Goal: Task Accomplishment & Management: Manage account settings

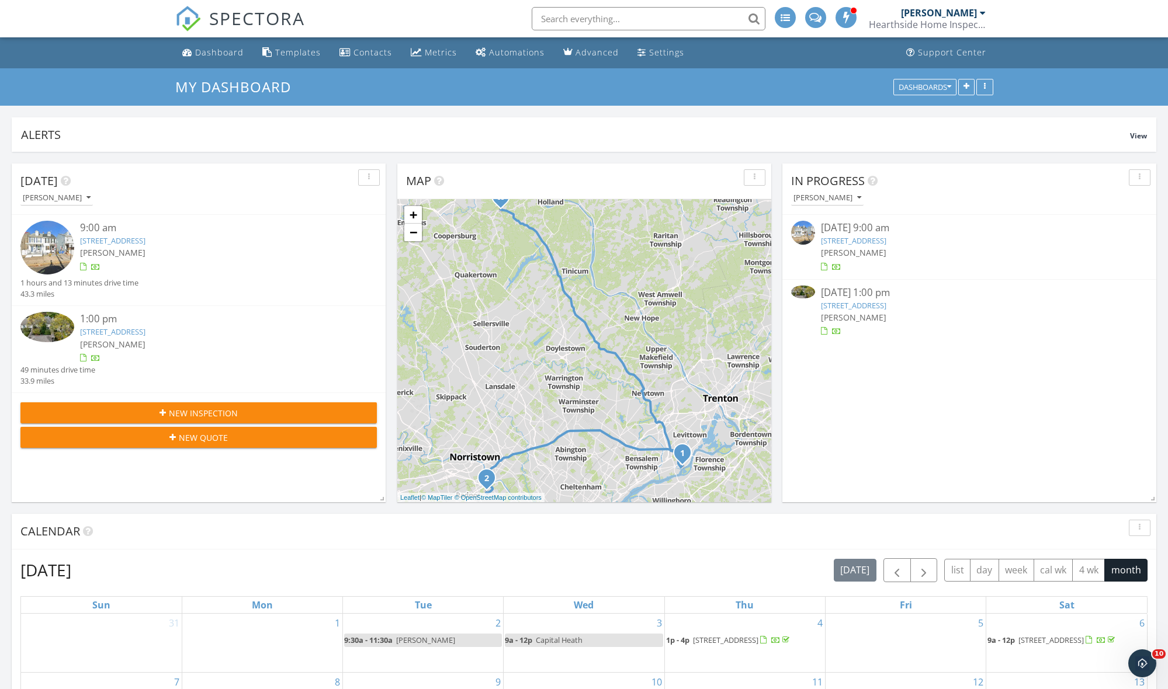
click at [145, 329] on link "918 Exeter Crest, Villanova, PA 19085" at bounding box center [112, 332] width 65 height 11
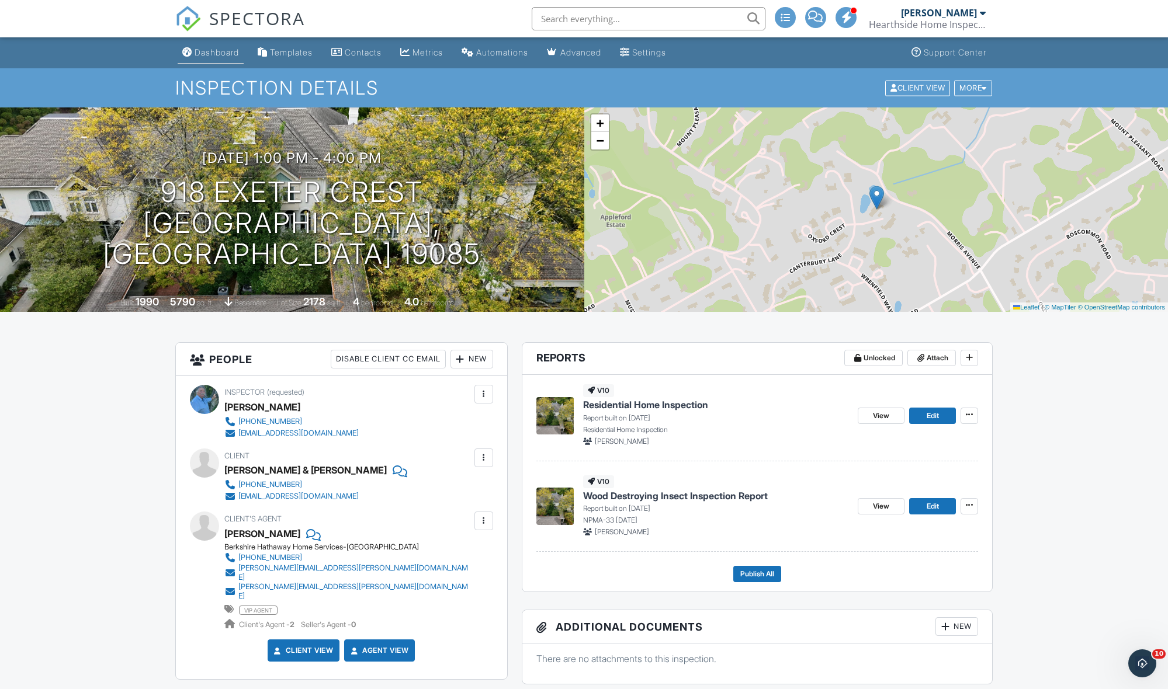
click at [212, 49] on div "Dashboard" at bounding box center [217, 52] width 44 height 10
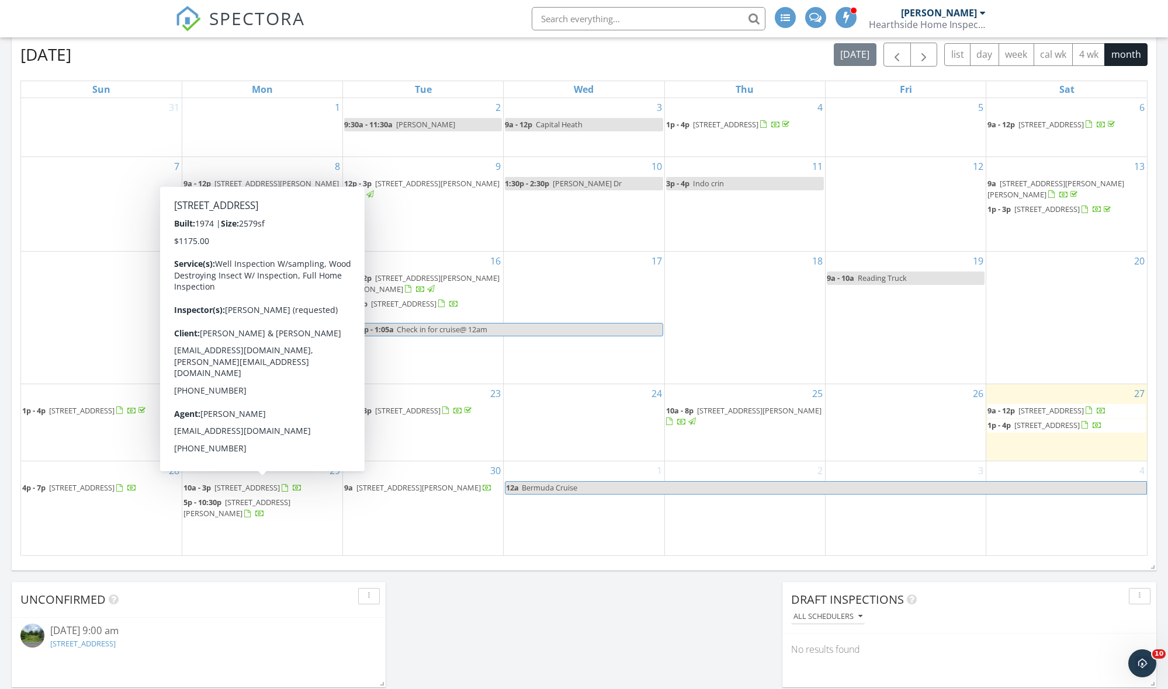
scroll to position [516, 0]
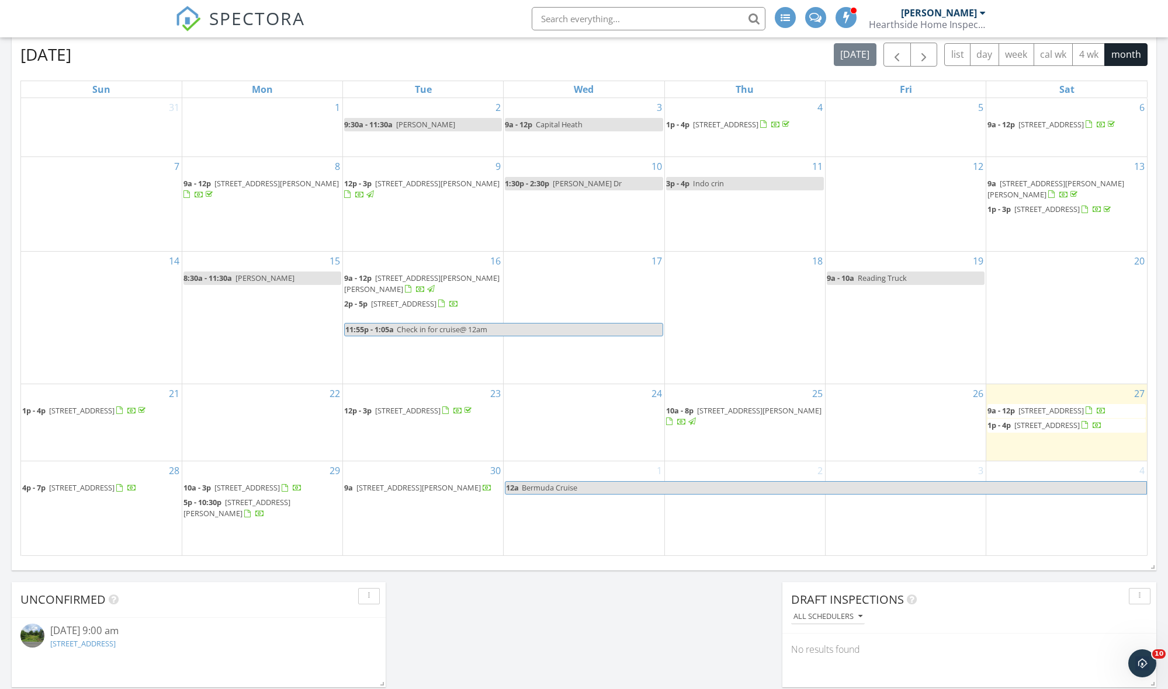
click at [109, 483] on span "1266 Oak Dr , Macungie 18062" at bounding box center [81, 488] width 65 height 11
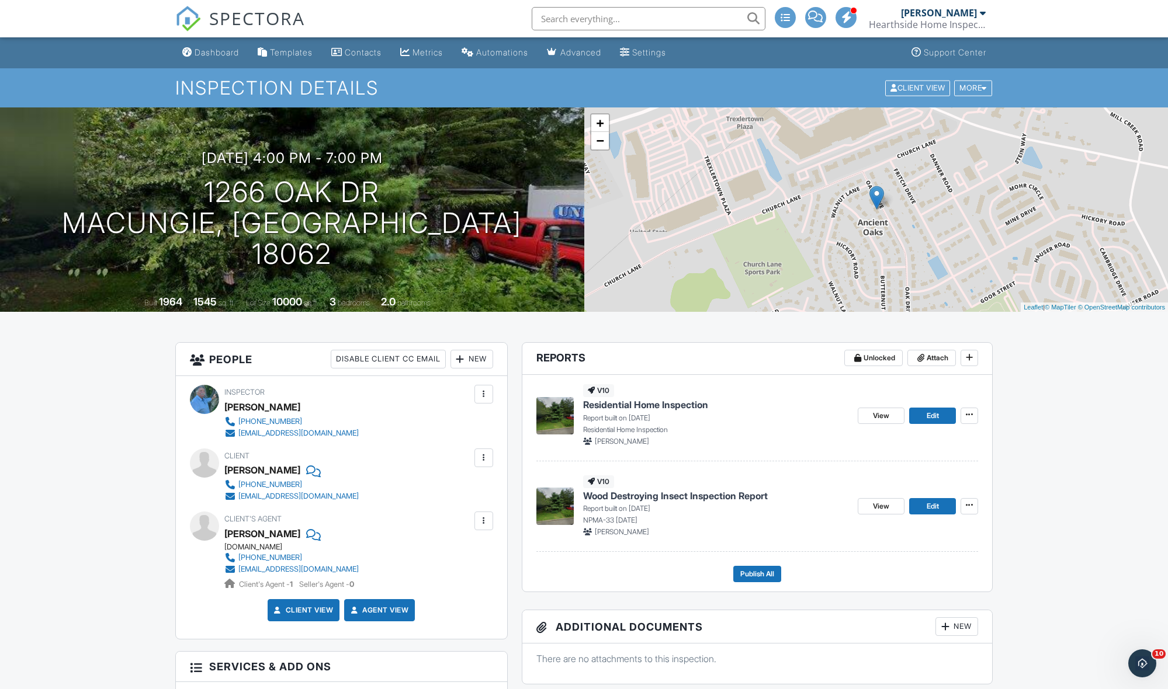
click at [955, 19] on div "Hearthside Home Inspections" at bounding box center [927, 25] width 117 height 12
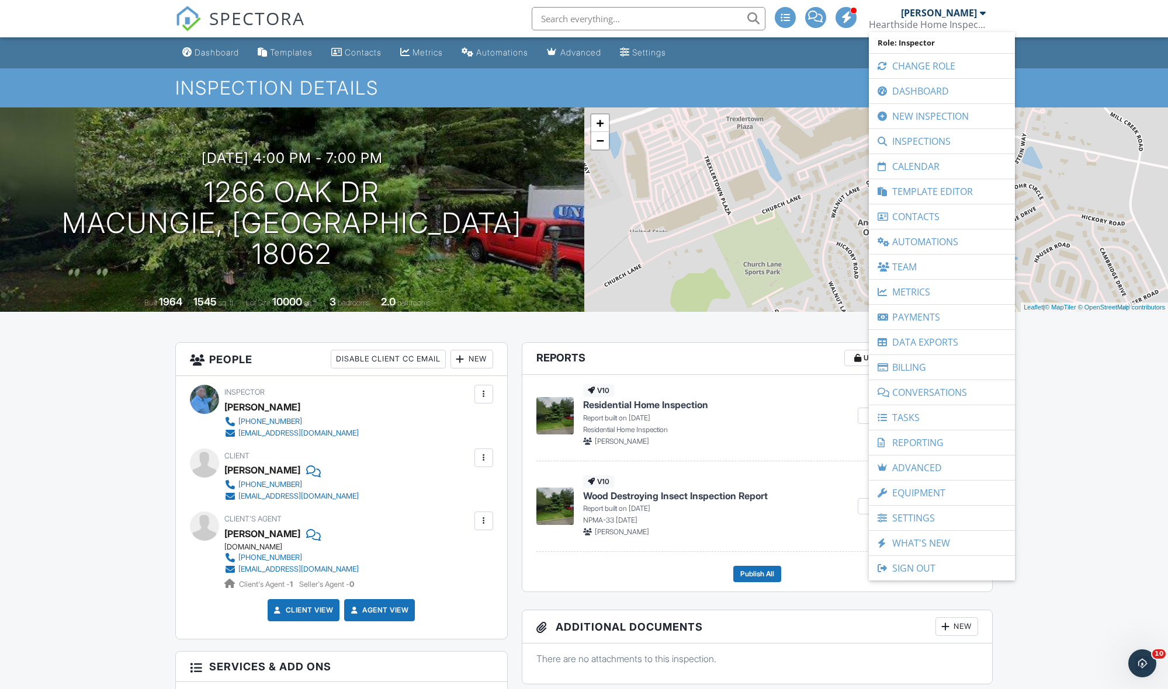
drag, startPoint x: 918, startPoint y: 566, endPoint x: 924, endPoint y: 565, distance: 5.9
click at [920, 566] on link "Sign Out" at bounding box center [942, 568] width 134 height 25
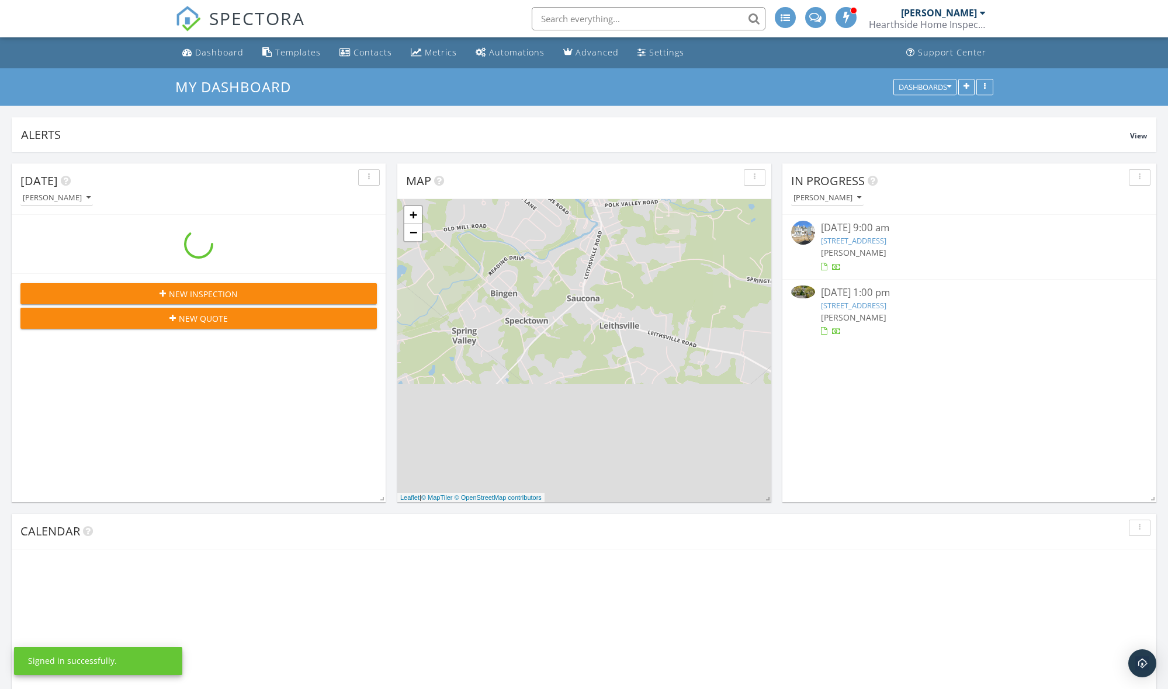
scroll to position [1064, 1168]
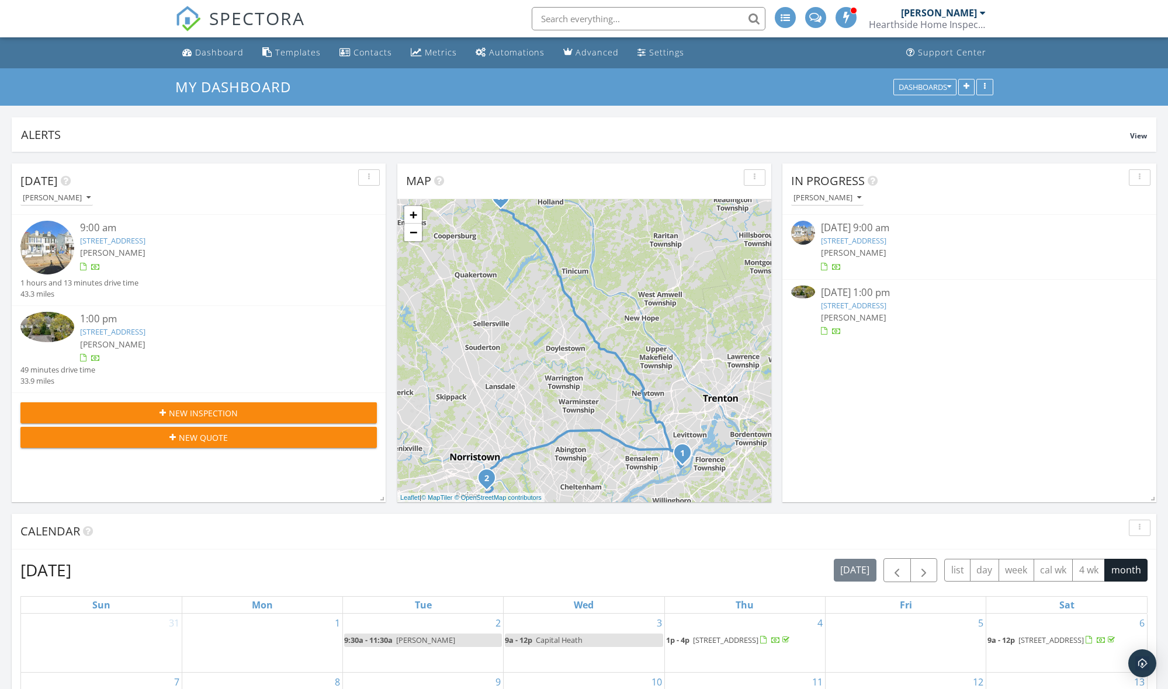
click at [122, 240] on link "[STREET_ADDRESS]" at bounding box center [112, 240] width 65 height 11
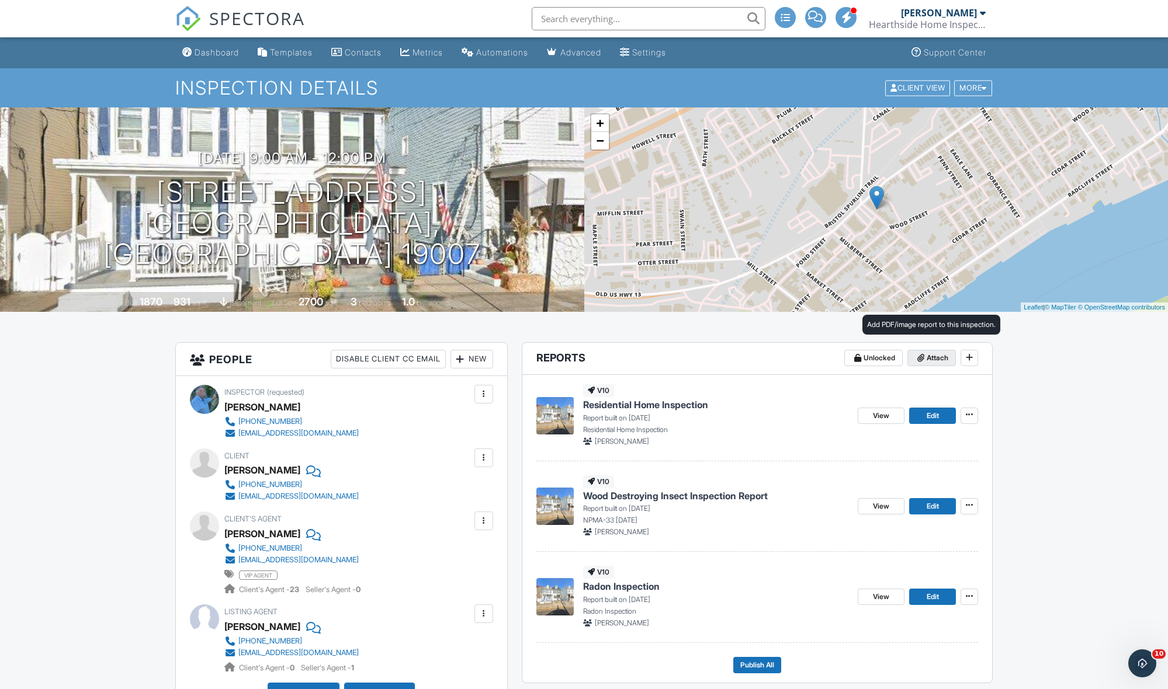
click at [927, 356] on span "Attach" at bounding box center [938, 358] width 22 height 12
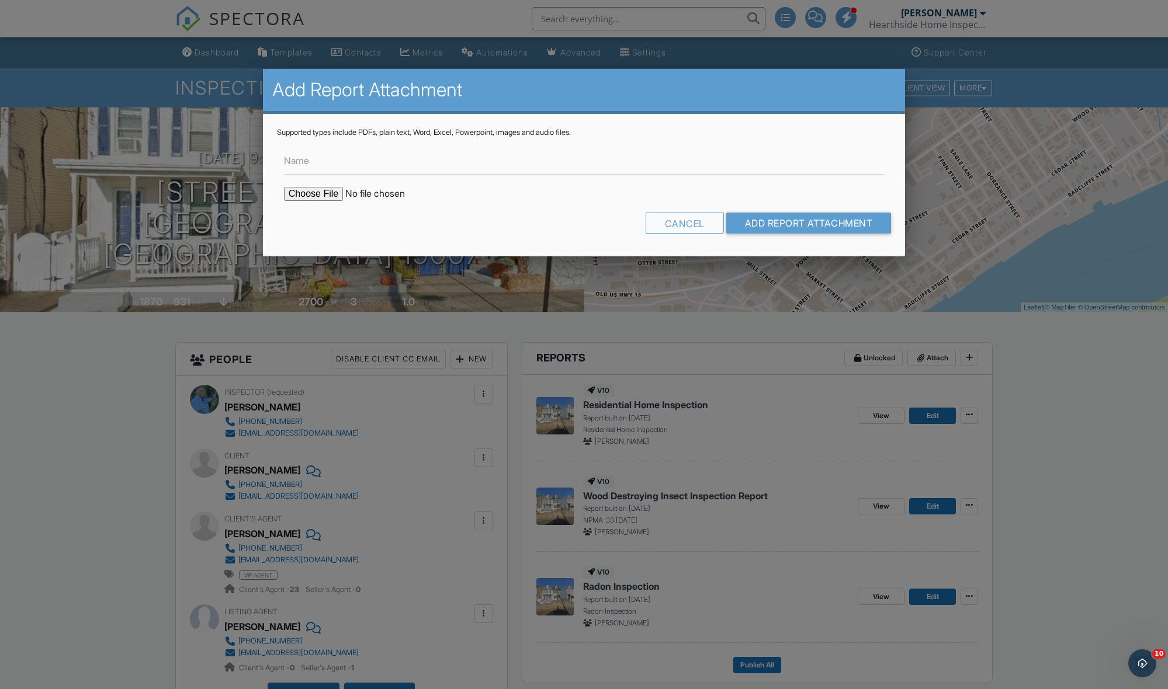
click at [297, 191] on input "file" at bounding box center [383, 194] width 199 height 14
type input "C:\fakepath\LBP WALNUT-1.pdf"
click at [360, 162] on input "Name" at bounding box center [584, 161] width 600 height 29
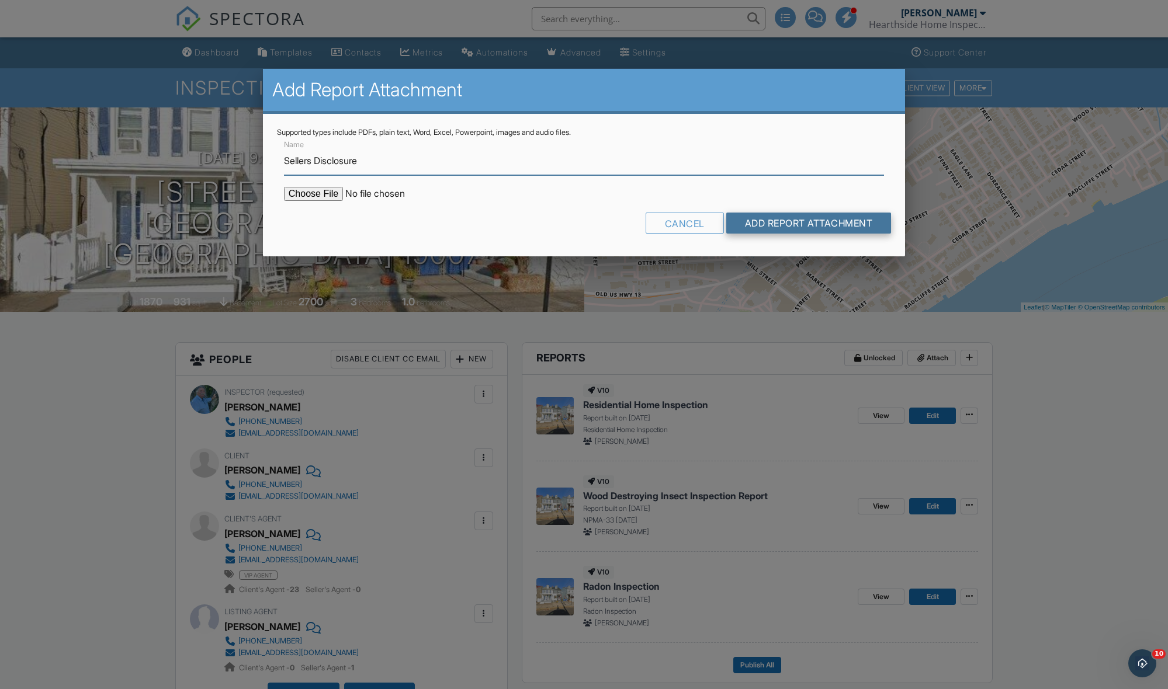
type input "Sellers Disclosure"
click at [748, 224] on input "Add Report Attachment" at bounding box center [808, 223] width 165 height 21
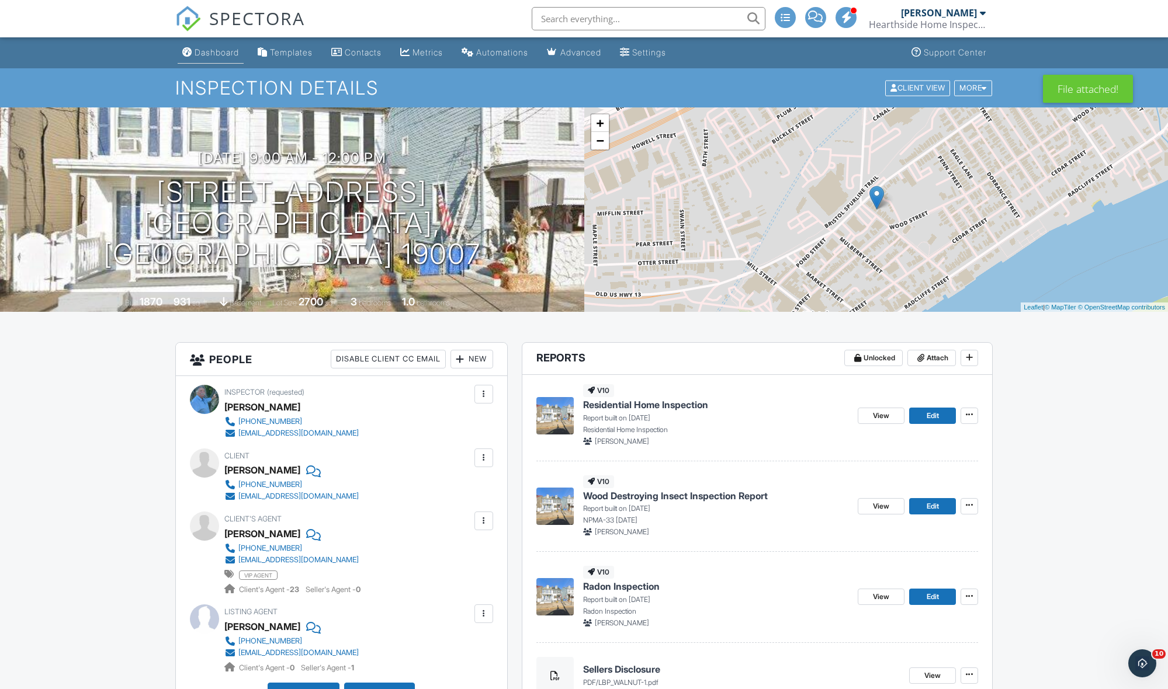
click at [209, 48] on div "Dashboard" at bounding box center [217, 52] width 44 height 10
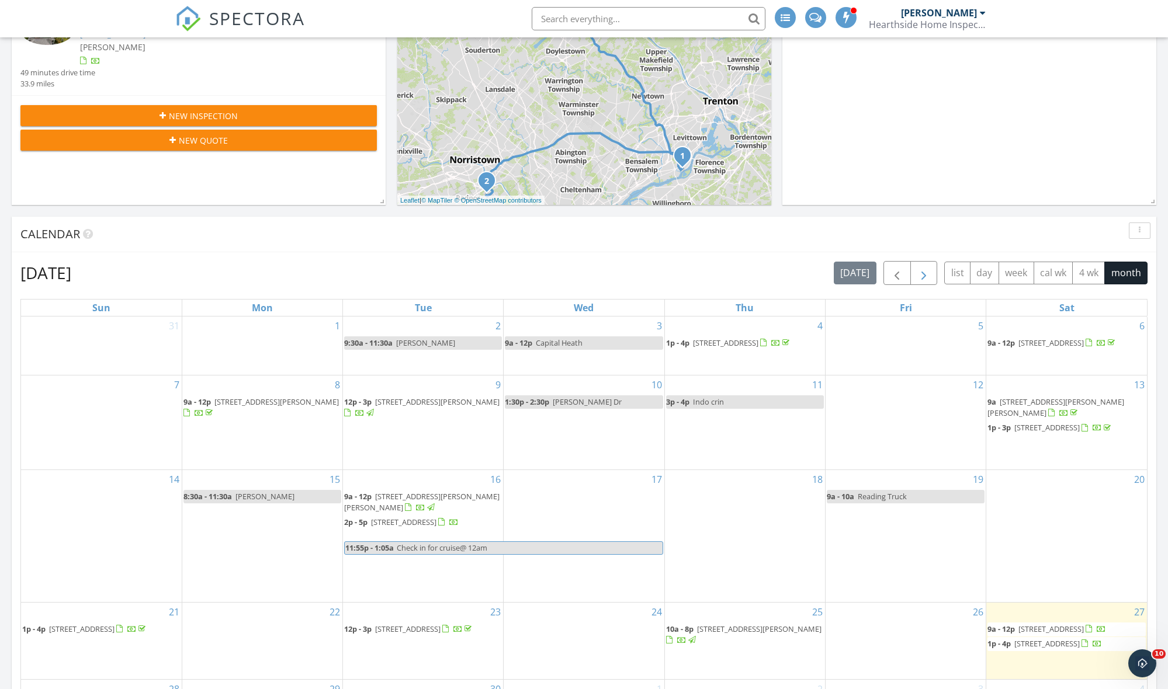
scroll to position [297, 0]
click at [929, 275] on span "button" at bounding box center [924, 274] width 14 height 14
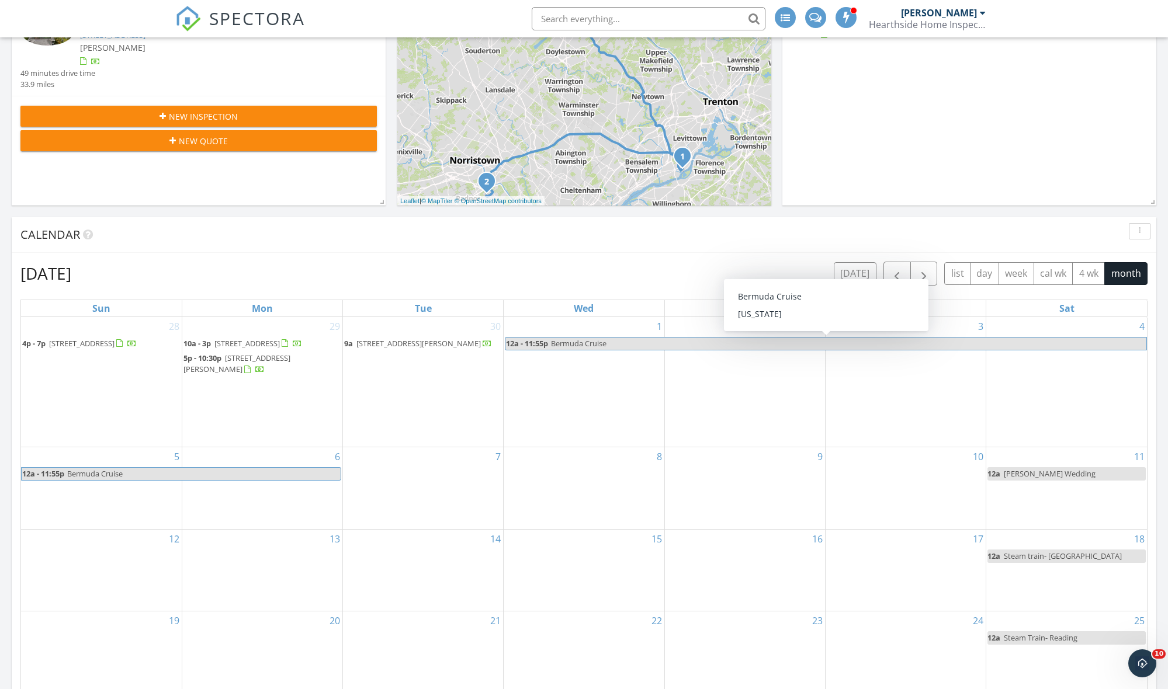
click at [429, 466] on div "7" at bounding box center [423, 488] width 160 height 81
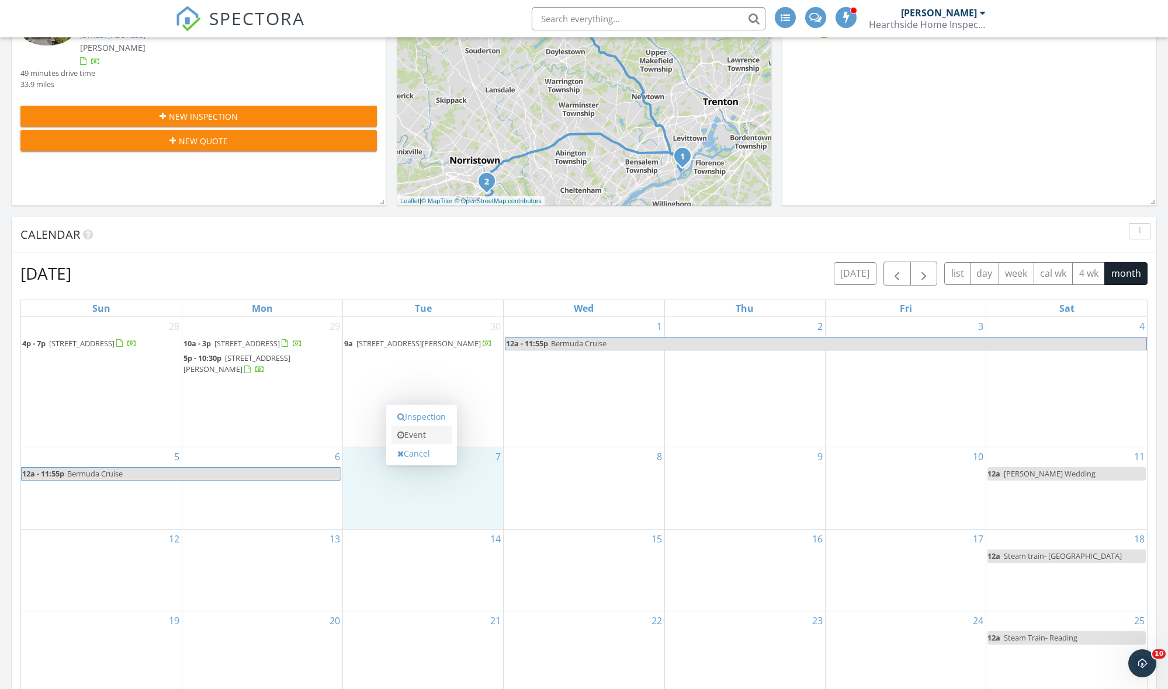
click at [420, 437] on link "Event" at bounding box center [421, 435] width 60 height 19
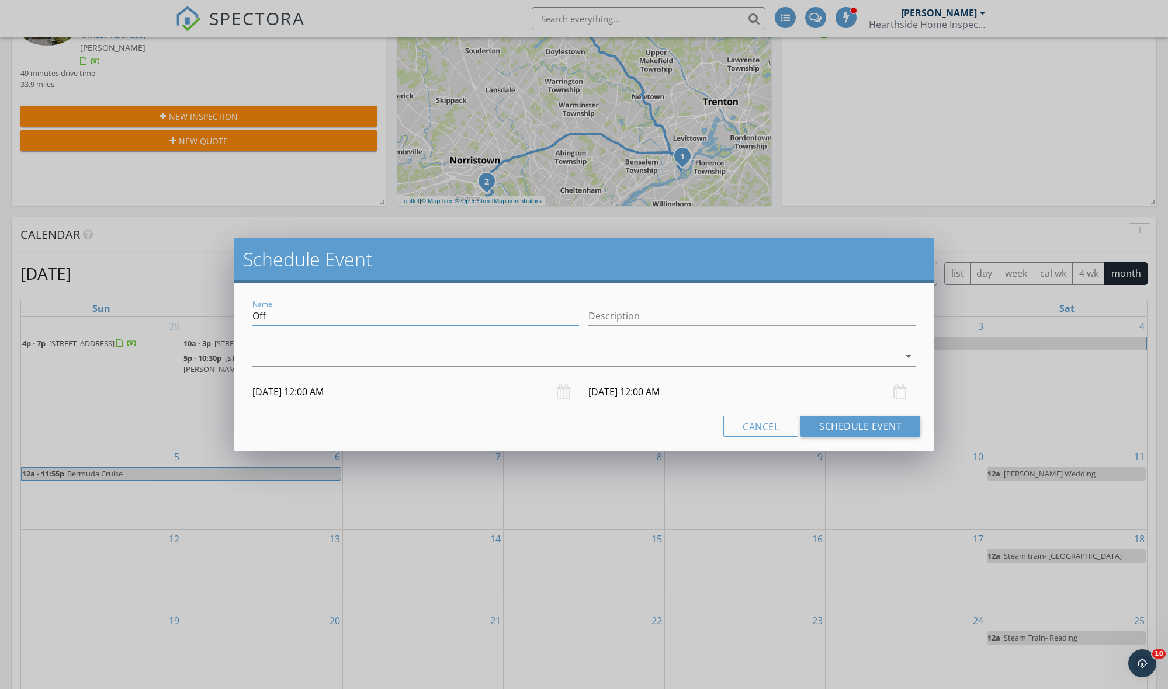
click at [356, 318] on input "Off" at bounding box center [415, 316] width 327 height 19
type input "O"
type input "Bank Inspection"
click at [612, 318] on input "Description" at bounding box center [751, 316] width 327 height 19
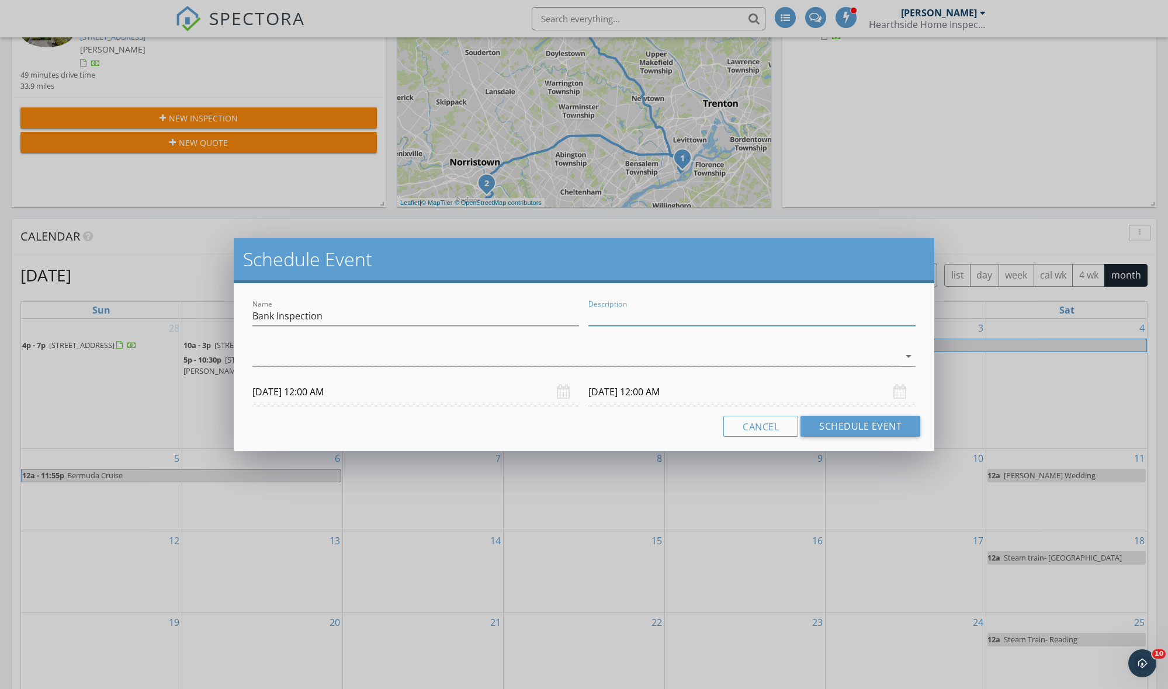
scroll to position [295, 0]
click at [608, 320] on input "Description" at bounding box center [751, 316] width 327 height 19
paste input "[STREET_ADDRESS][PERSON_NAME] [STREET_ADDRESS][PERSON_NAME]"
type input "[STREET_ADDRESS][PERSON_NAME] [STREET_ADDRESS][PERSON_NAME]"
click at [904, 355] on icon "arrow_drop_down" at bounding box center [908, 356] width 14 height 14
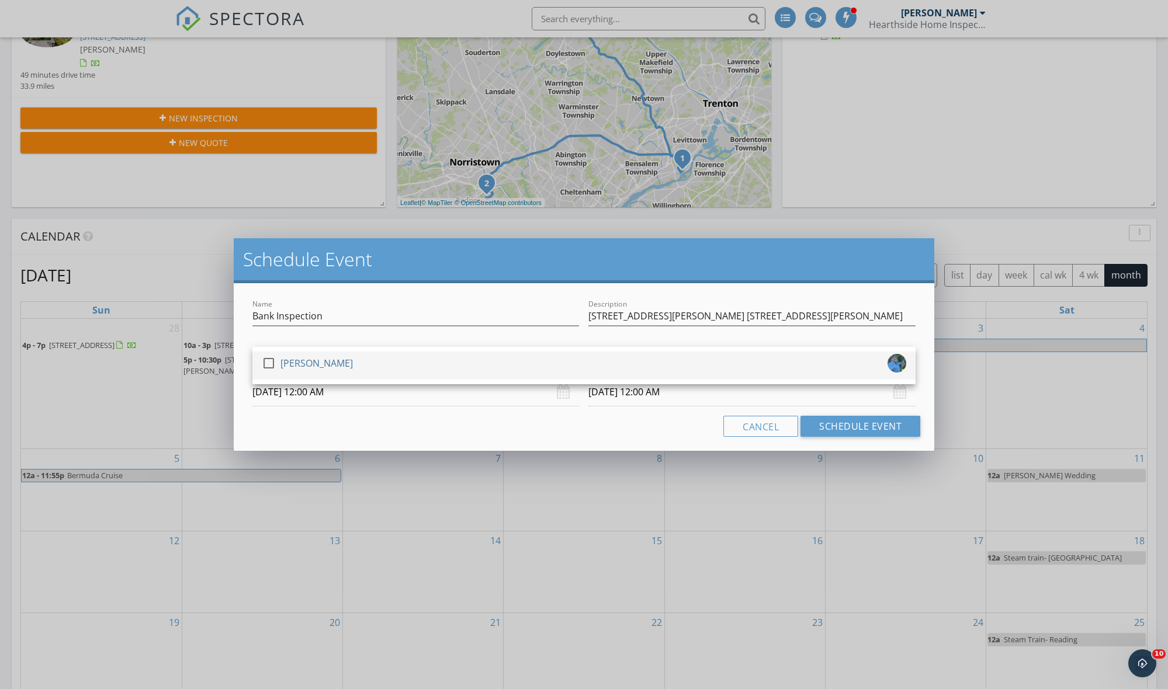
click at [270, 361] on div at bounding box center [269, 363] width 20 height 20
click at [714, 396] on input "[DATE] 12:00 AM" at bounding box center [751, 392] width 327 height 29
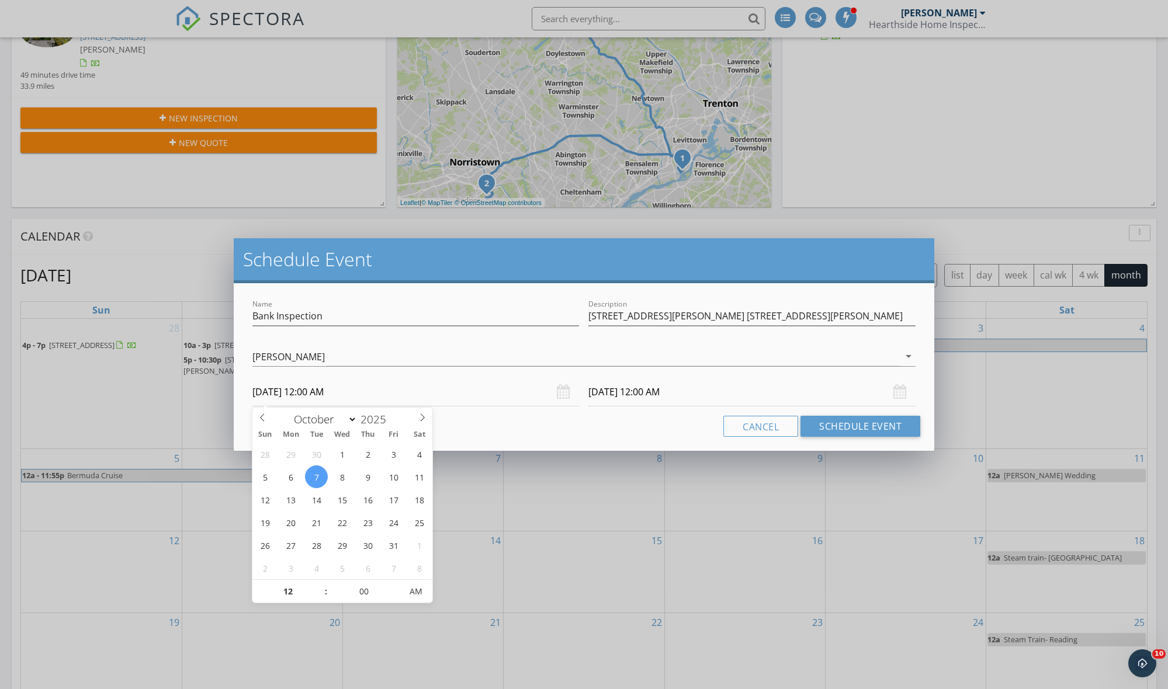
click at [377, 395] on input "[DATE] 12:00 AM" at bounding box center [415, 392] width 327 height 29
type input "01"
type input "[DATE] 1:00 AM"
click at [320, 585] on span at bounding box center [320, 586] width 8 height 12
type input "[DATE] 1:00 AM"
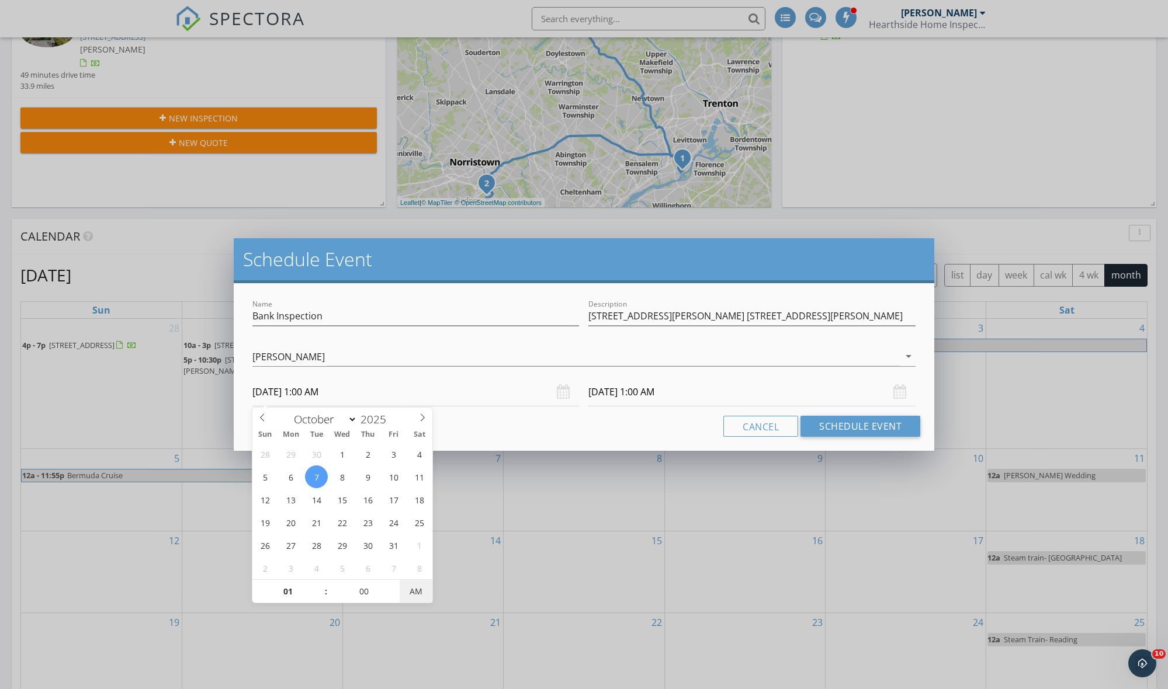
type input "[DATE] 1:00 PM"
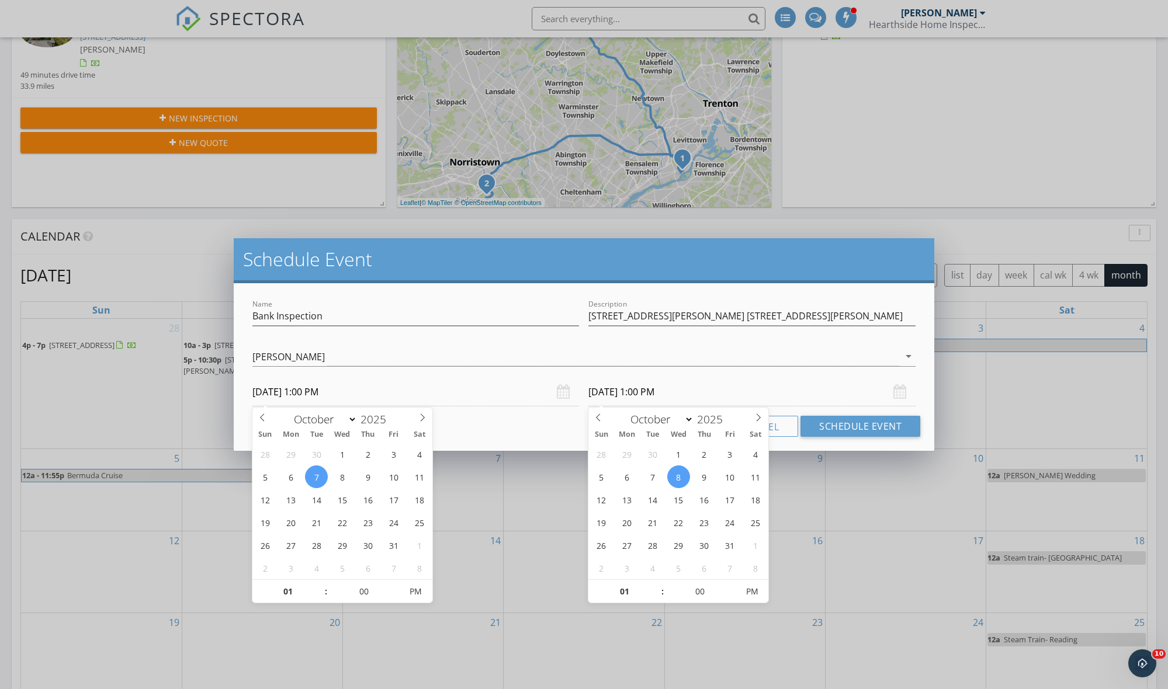
click at [637, 387] on input "[DATE] 1:00 PM" at bounding box center [751, 392] width 327 height 29
type input "[DATE] 1:00 PM"
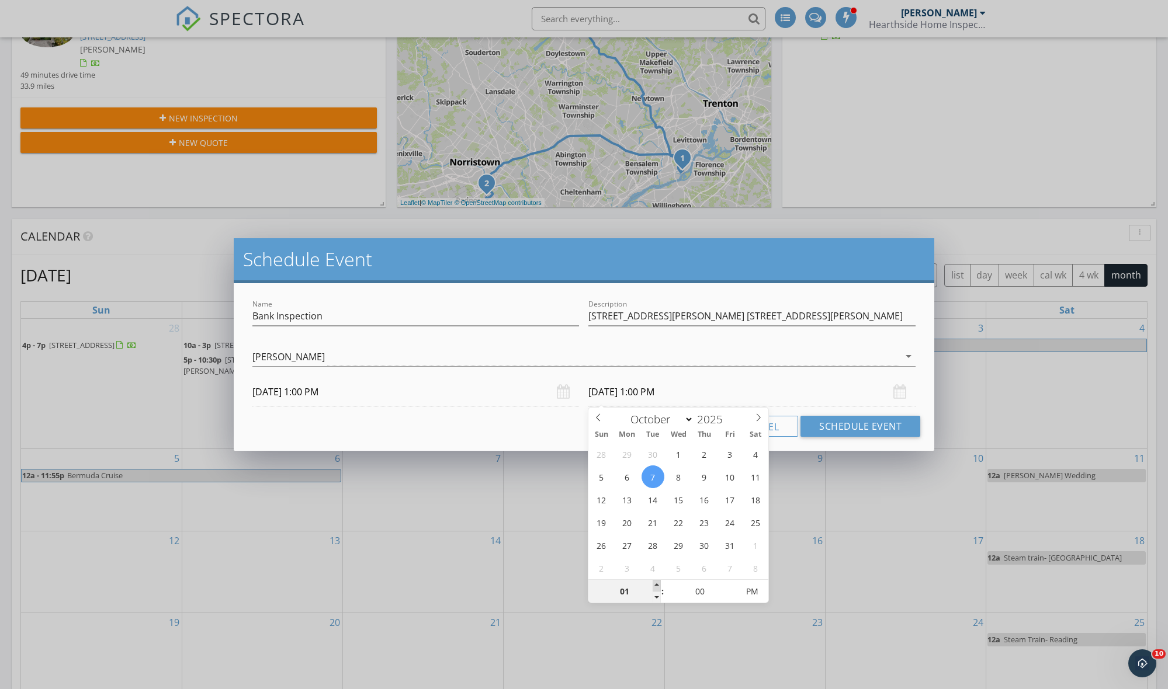
type input "02"
type input "[DATE] 2:00 PM"
click at [655, 584] on span at bounding box center [657, 586] width 8 height 12
click at [869, 428] on button "Schedule Event" at bounding box center [860, 426] width 120 height 21
